Goal: Information Seeking & Learning: Learn about a topic

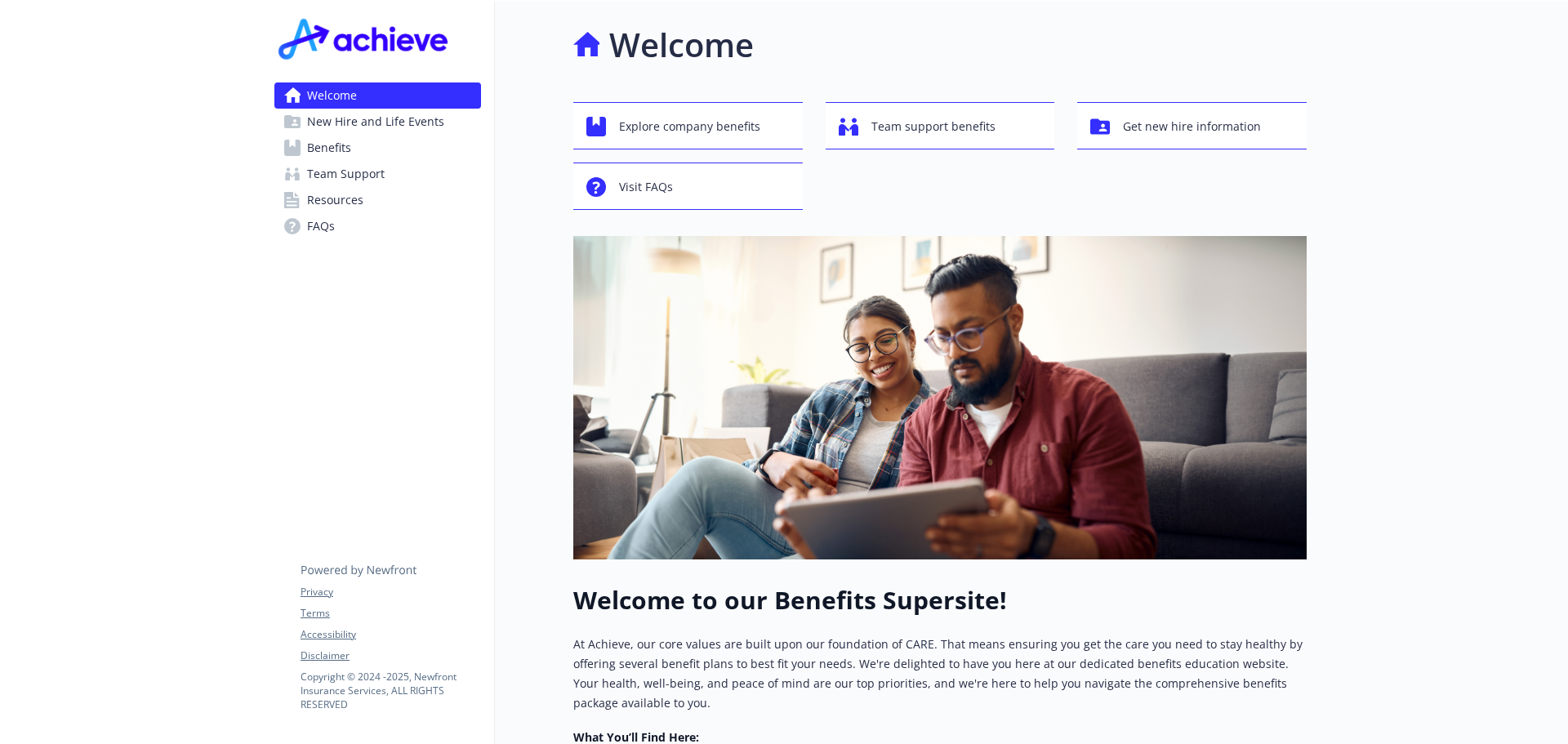
drag, startPoint x: 335, startPoint y: 144, endPoint x: 406, endPoint y: 157, distance: 72.2
click at [335, 144] on span "Benefits" at bounding box center [329, 148] width 44 height 26
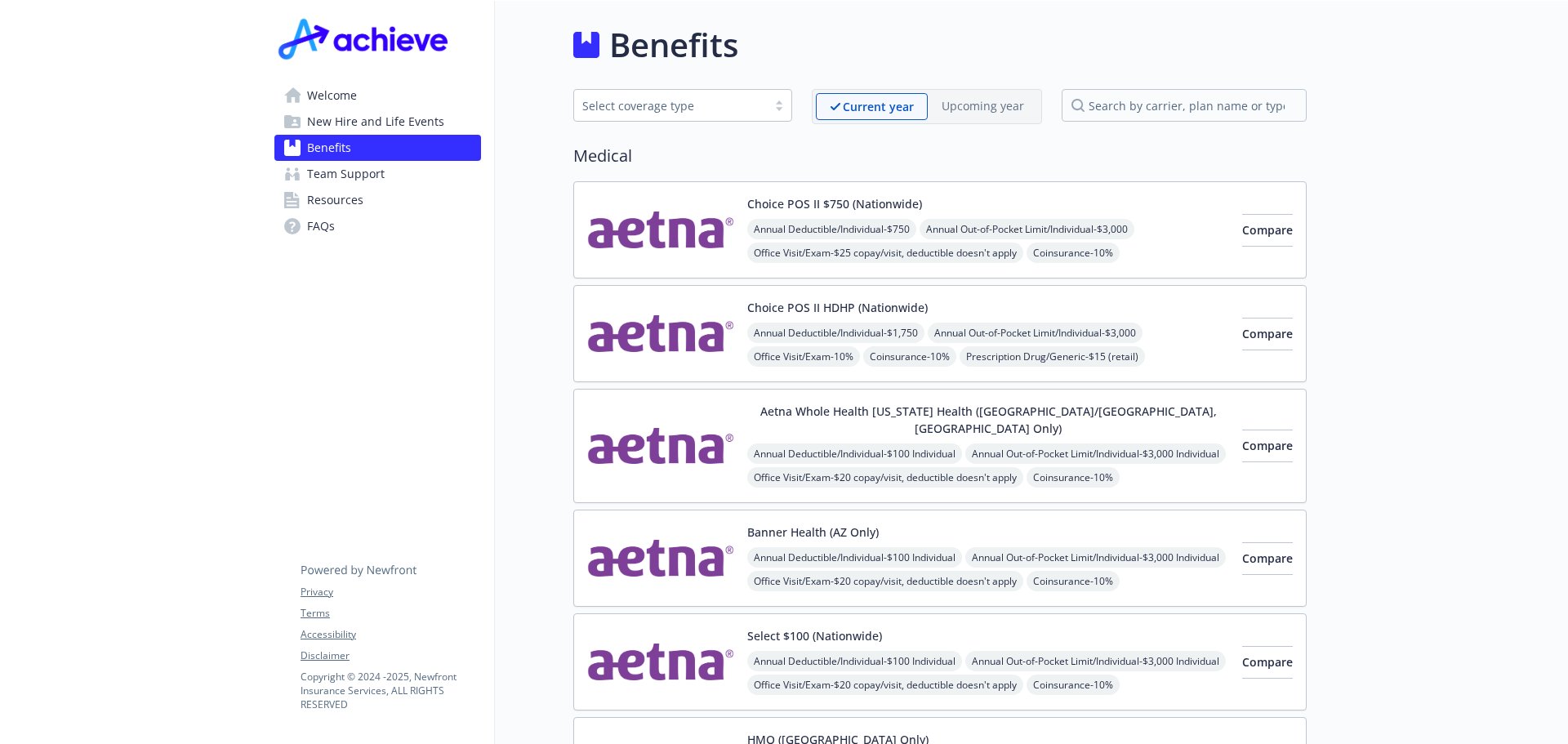
scroll to position [82, 0]
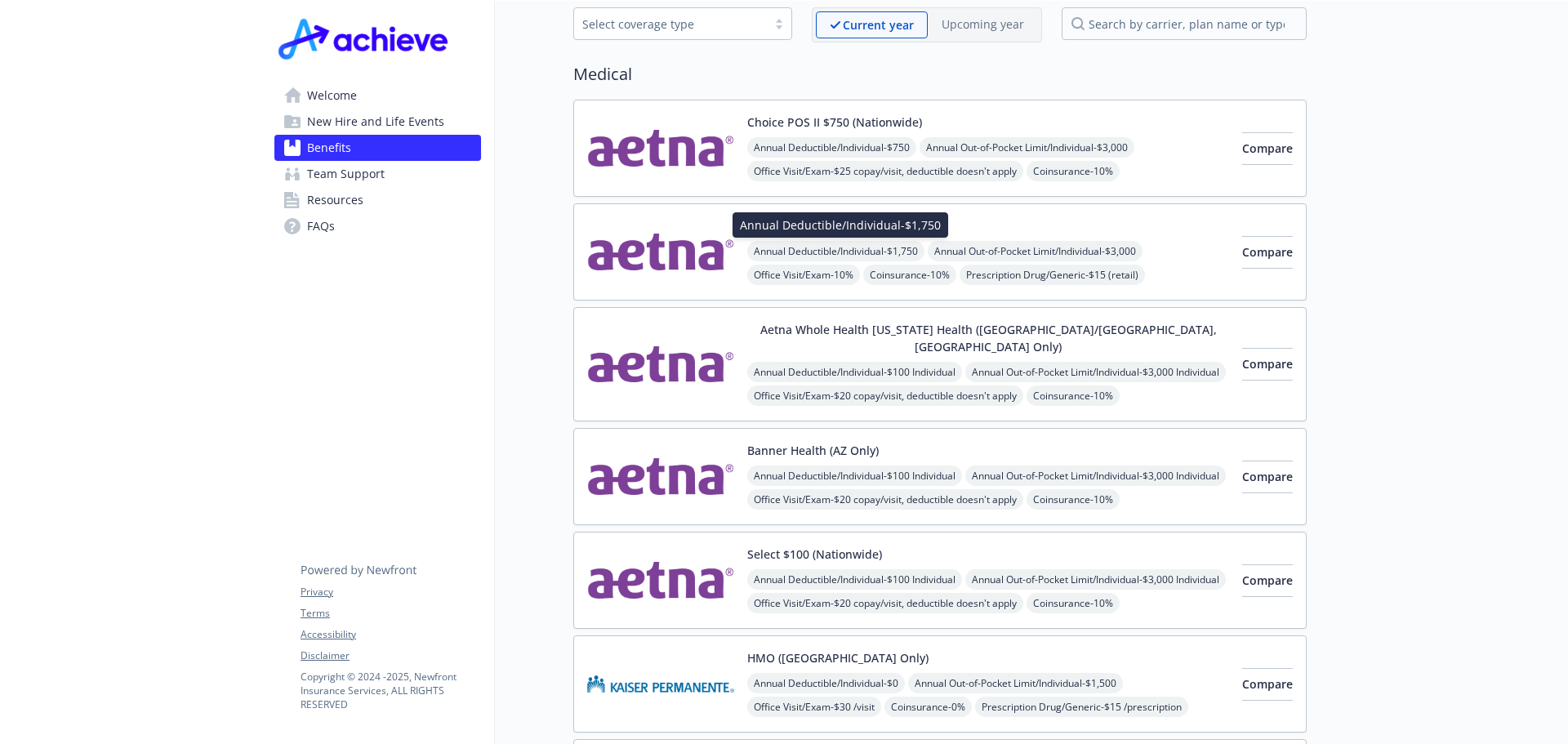
click at [828, 244] on span "Annual Deductible/Individual - $1,750" at bounding box center [836, 251] width 177 height 20
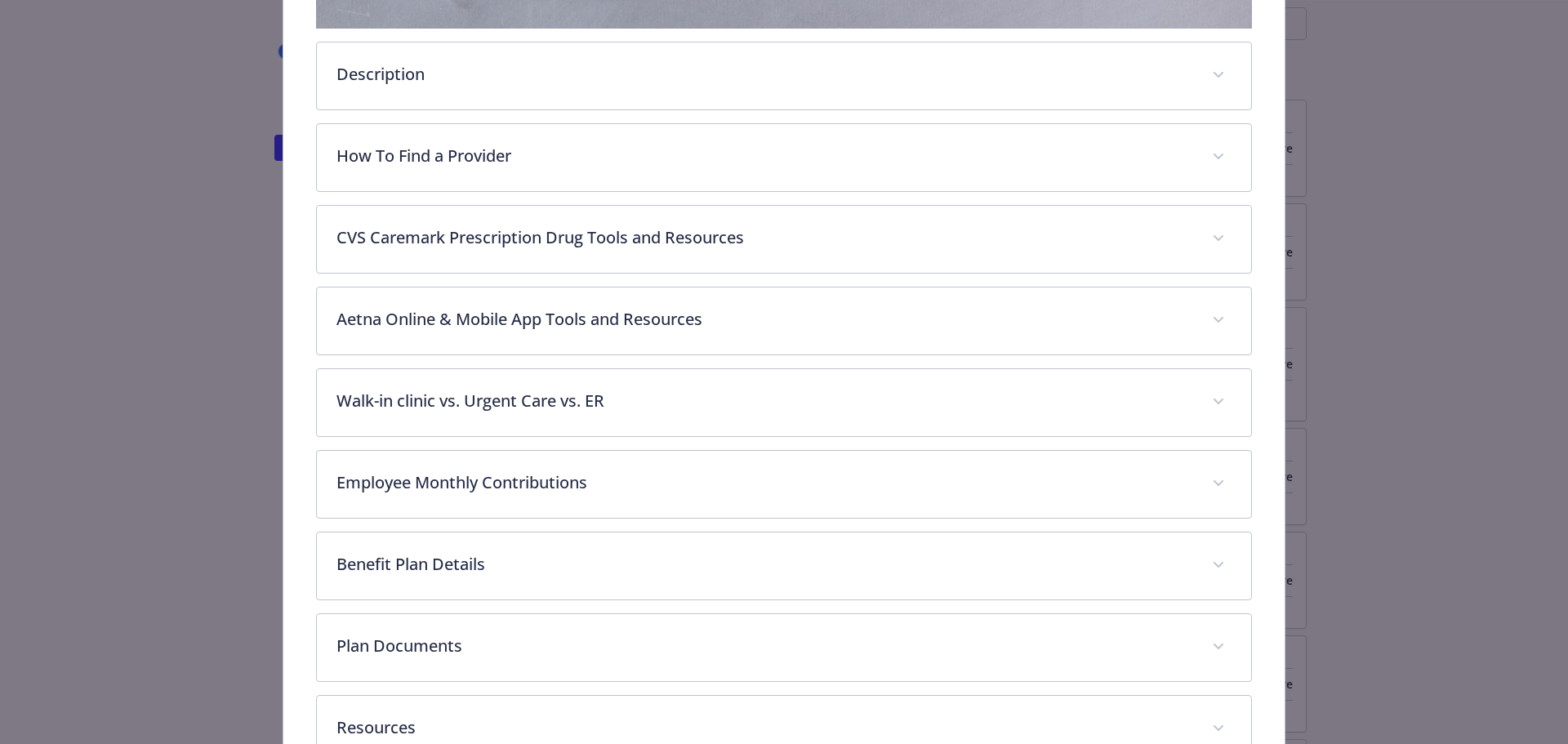
scroll to position [621, 0]
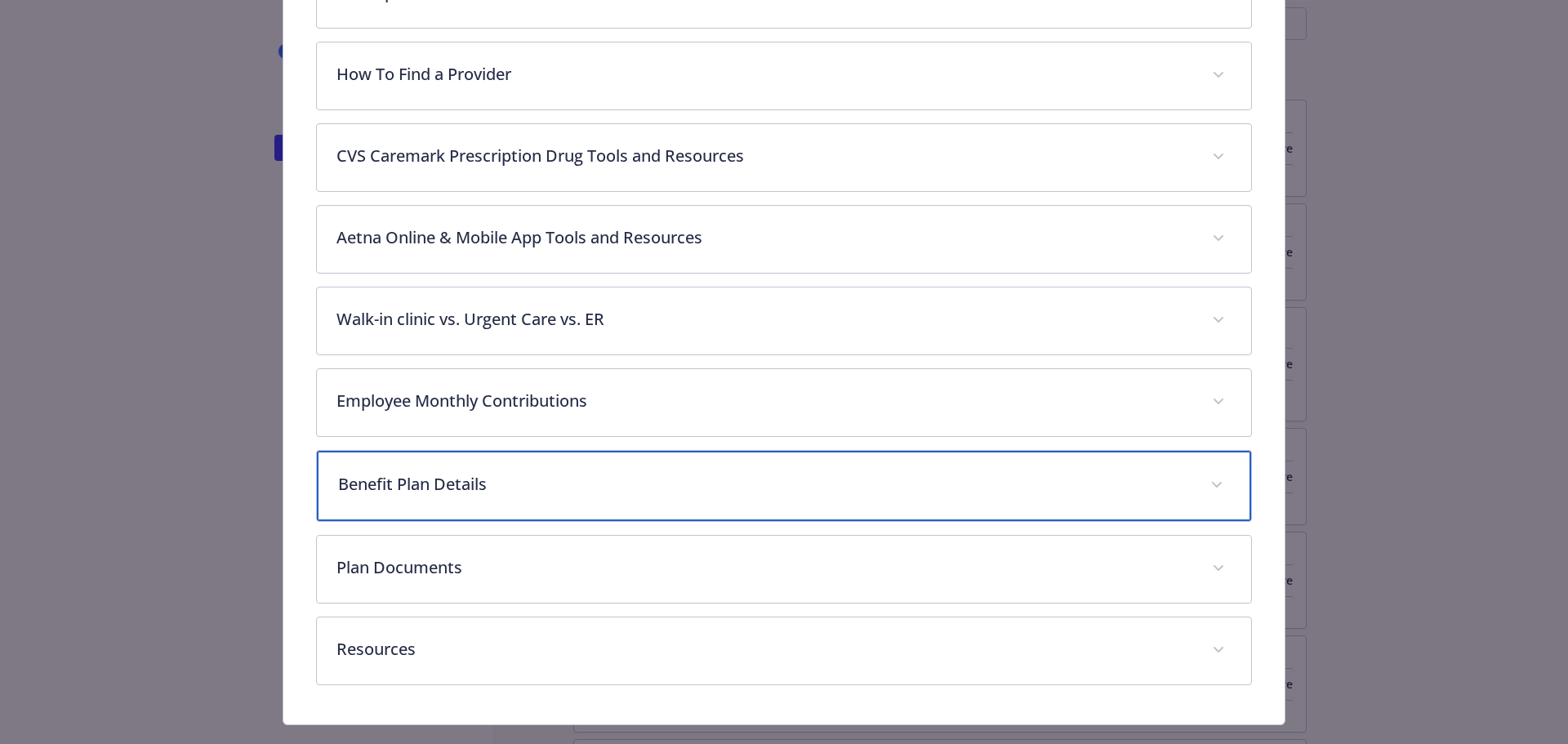
click at [1212, 482] on icon "details for plan Medical - Choice POS II HDHP (Nationwide) - HDHP PPO" at bounding box center [1217, 485] width 10 height 7
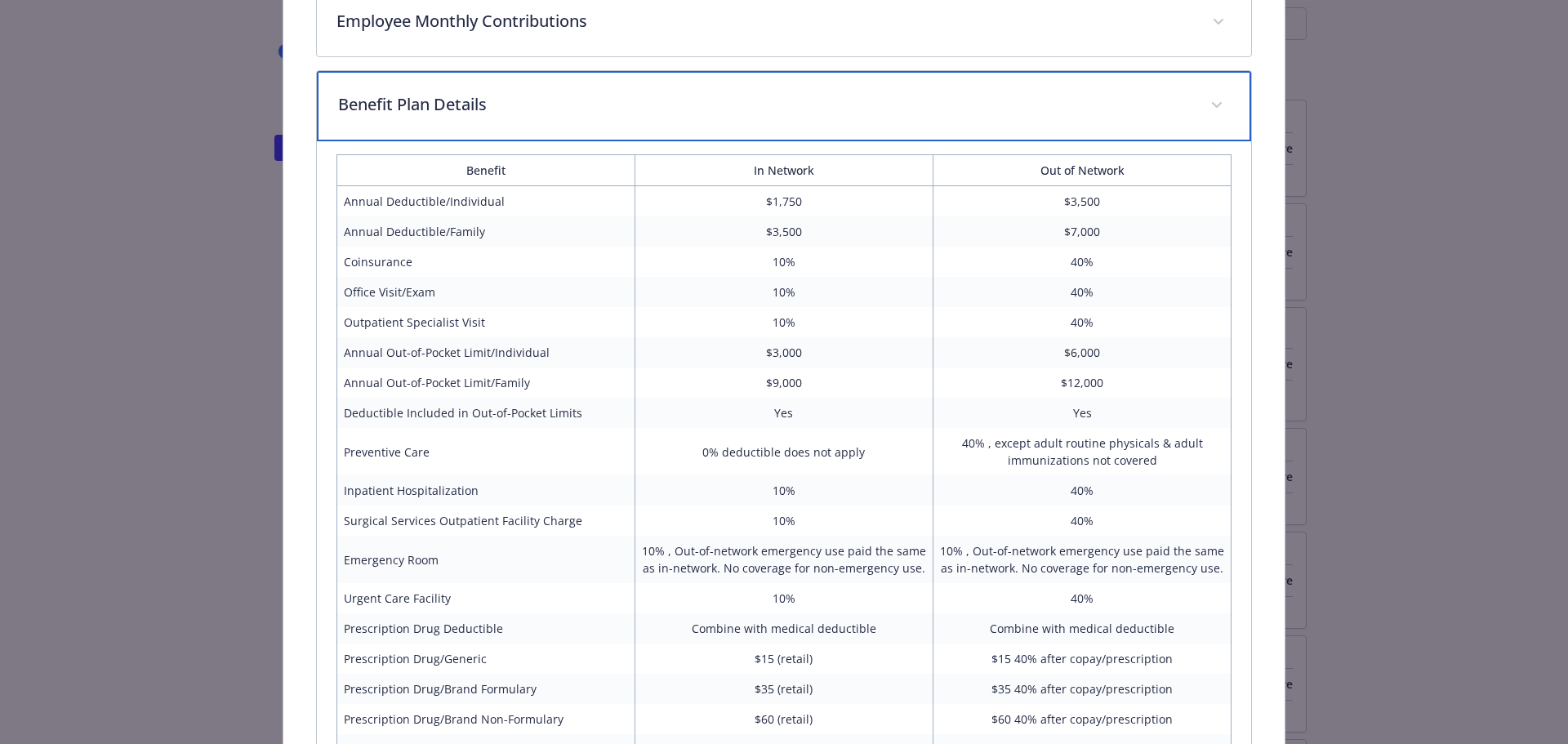
scroll to position [1029, 0]
